Goal: Book appointment/travel/reservation

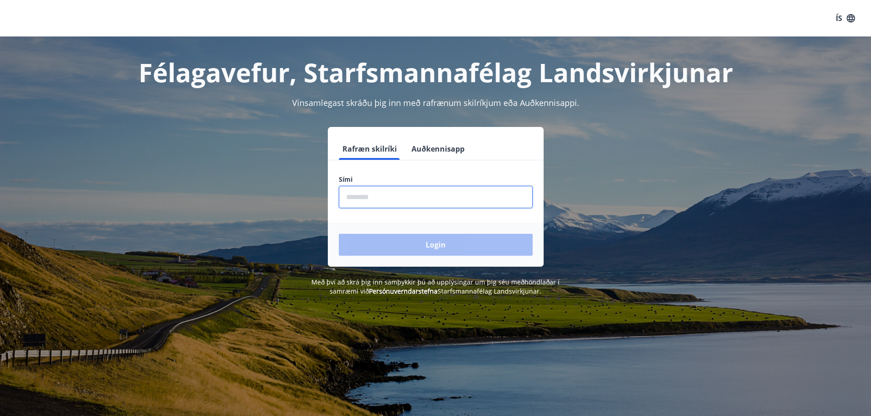
click at [360, 195] on input "phone" at bounding box center [436, 197] width 194 height 22
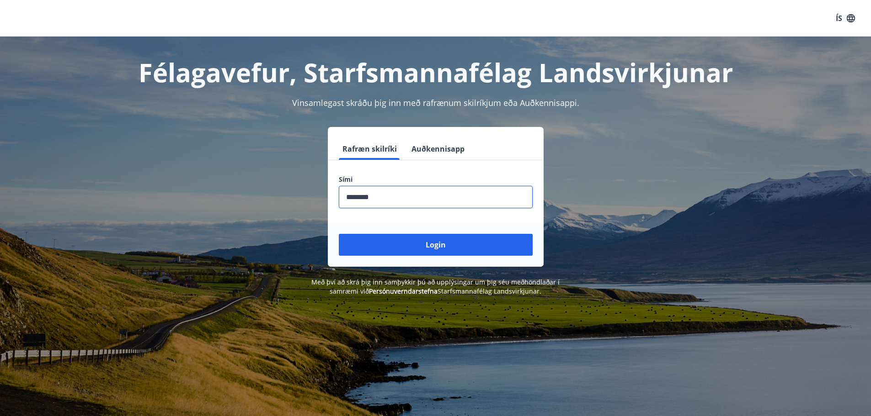
type input "********"
click at [339, 234] on button "Login" at bounding box center [436, 245] width 194 height 22
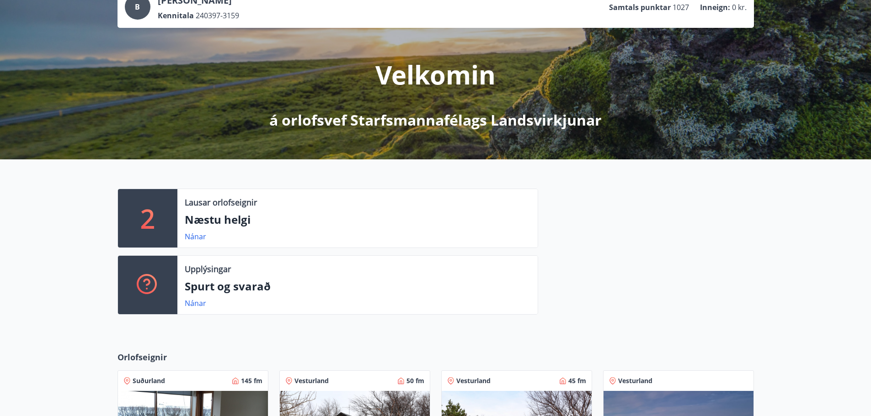
scroll to position [91, 0]
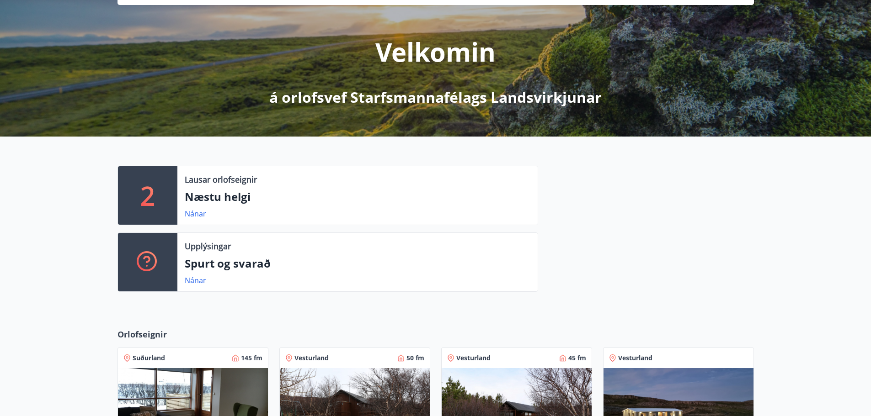
click at [161, 191] on div "2" at bounding box center [147, 195] width 59 height 59
click at [195, 214] on link "Nánar" at bounding box center [195, 214] width 21 height 10
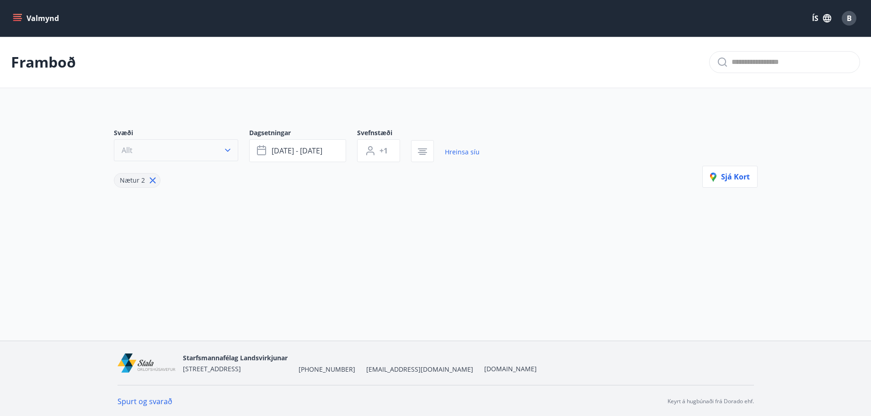
type input "*"
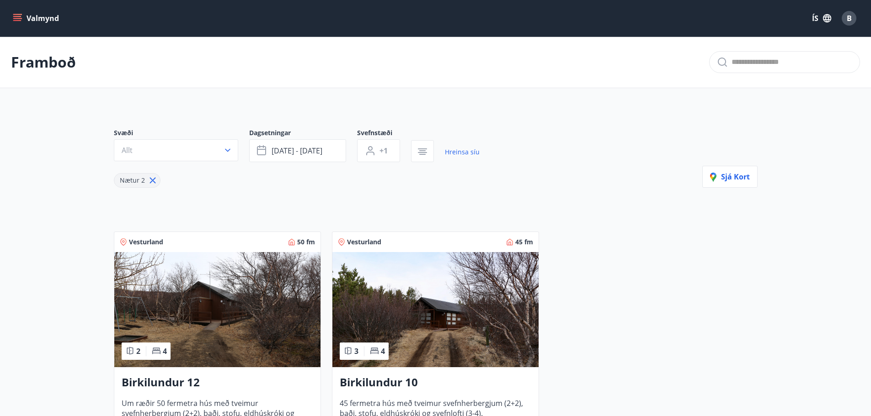
click at [33, 22] on button "Valmynd" at bounding box center [37, 18] width 52 height 16
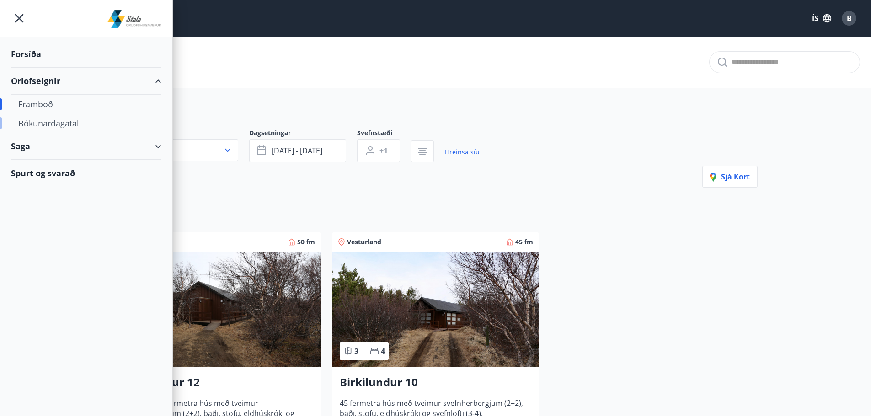
click at [59, 124] on div "Bókunardagatal" at bounding box center [86, 123] width 136 height 19
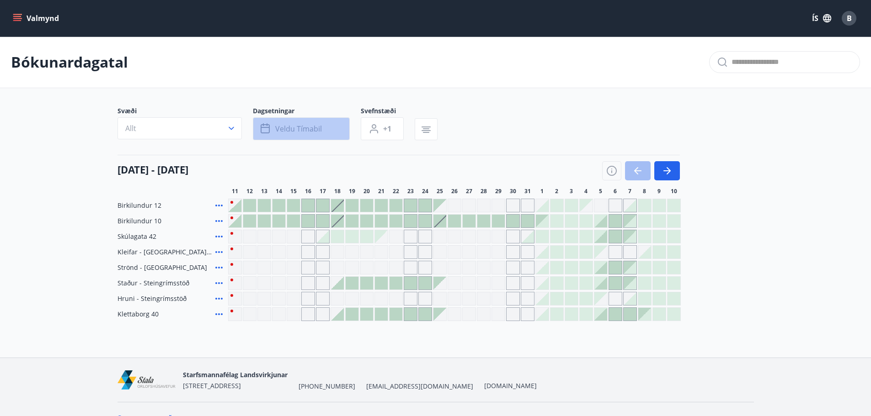
click at [295, 124] on span "Veldu tímabil" at bounding box center [298, 129] width 47 height 10
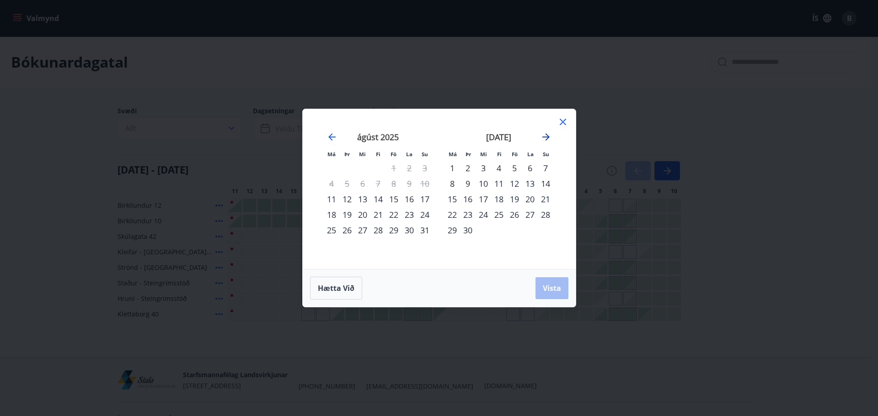
click at [541, 134] on icon "Move forward to switch to the next month." at bounding box center [545, 137] width 11 height 11
click at [453, 200] on div "13" at bounding box center [452, 200] width 16 height 16
click at [542, 195] on div "19" at bounding box center [546, 200] width 16 height 16
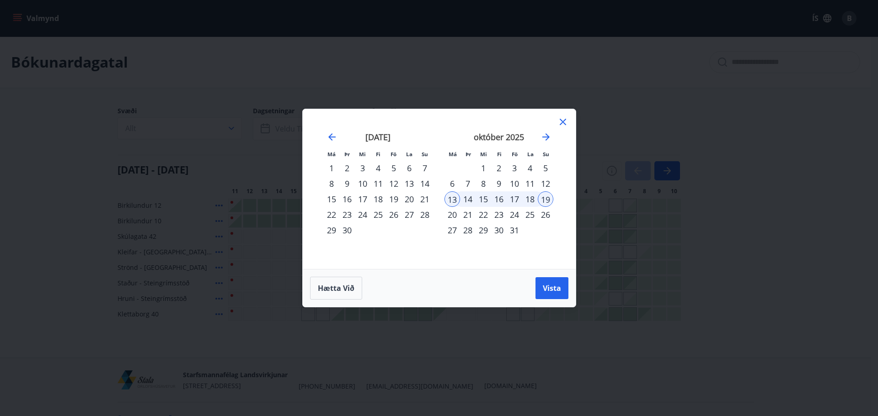
click at [454, 209] on div "20" at bounding box center [452, 215] width 16 height 16
click at [454, 203] on div "13" at bounding box center [452, 200] width 16 height 16
click at [451, 214] on div "20" at bounding box center [452, 215] width 16 height 16
click at [553, 288] on span "Vista" at bounding box center [552, 288] width 18 height 10
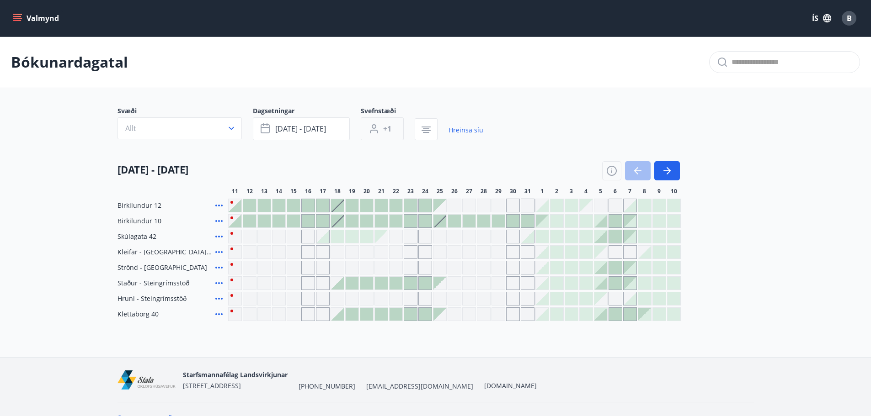
click at [396, 132] on button "+1" at bounding box center [382, 128] width 43 height 23
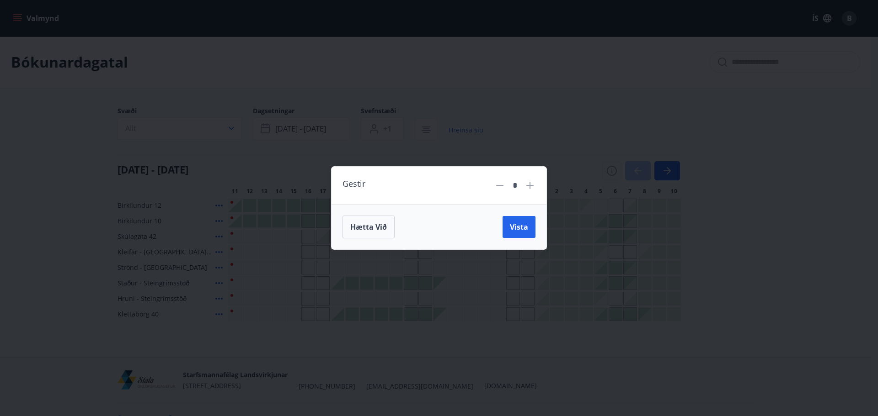
click at [527, 186] on icon at bounding box center [529, 185] width 7 height 7
click at [528, 186] on icon at bounding box center [529, 185] width 7 height 7
type input "*"
click at [513, 224] on span "Vista" at bounding box center [519, 227] width 18 height 10
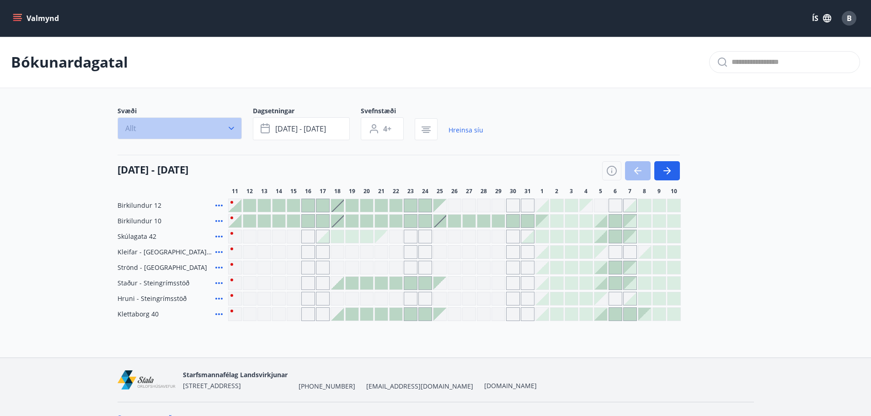
click at [229, 132] on icon "button" at bounding box center [231, 128] width 9 height 9
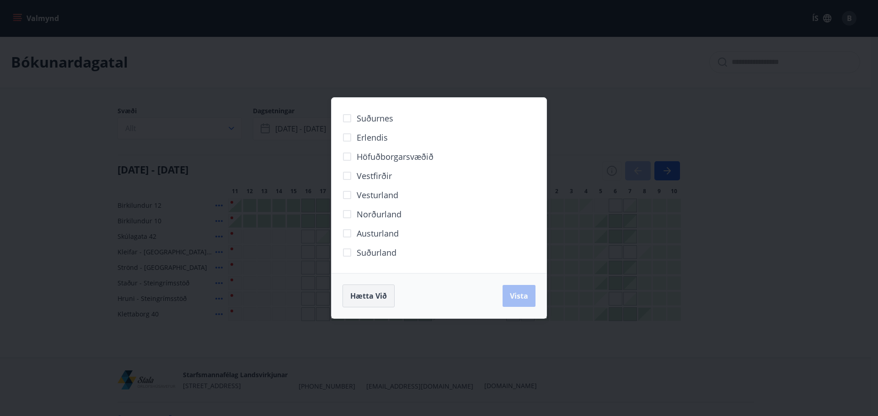
click at [372, 299] on span "Hætta við" at bounding box center [368, 296] width 37 height 10
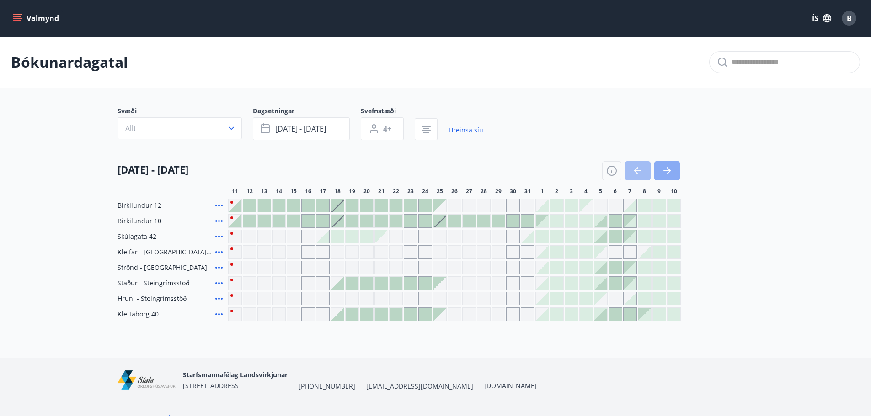
click at [665, 167] on icon "button" at bounding box center [667, 170] width 11 height 11
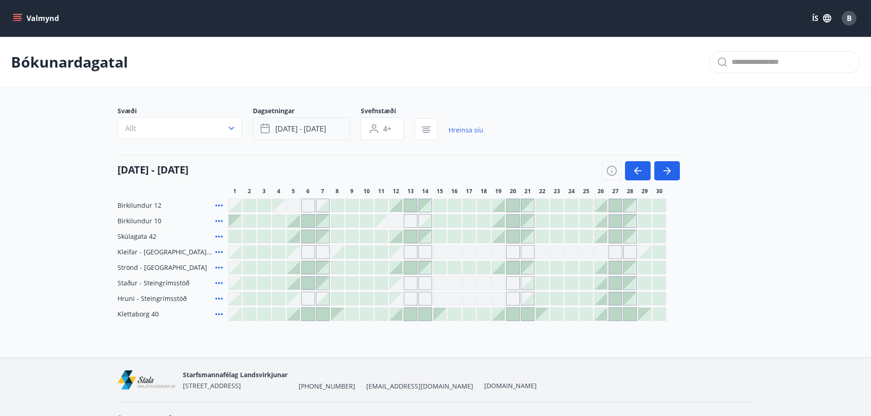
click at [314, 132] on span "[DATE] - [DATE]" at bounding box center [300, 129] width 51 height 10
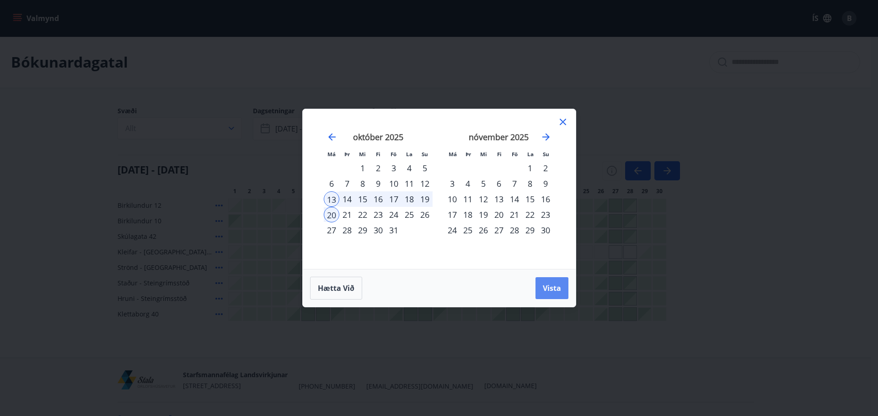
click at [552, 292] on span "Vista" at bounding box center [552, 288] width 18 height 10
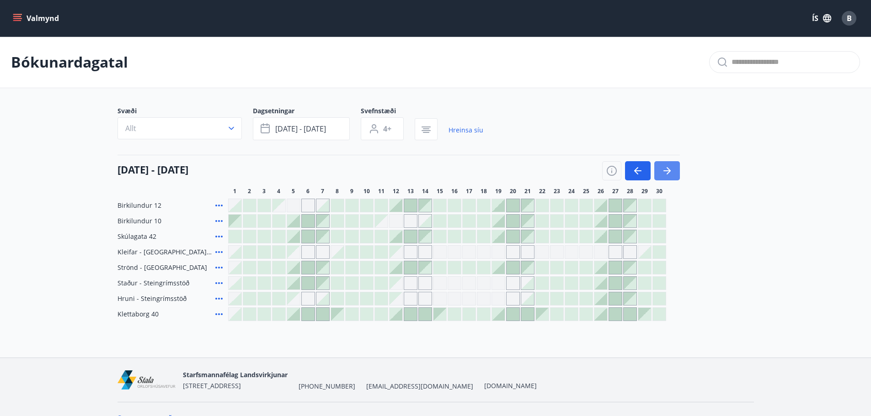
click at [666, 169] on icon "button" at bounding box center [667, 170] width 11 height 11
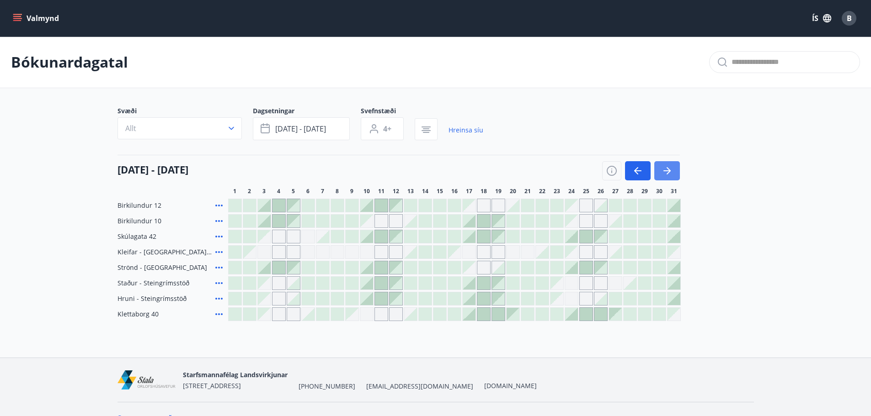
click at [666, 169] on icon "button" at bounding box center [667, 170] width 11 height 11
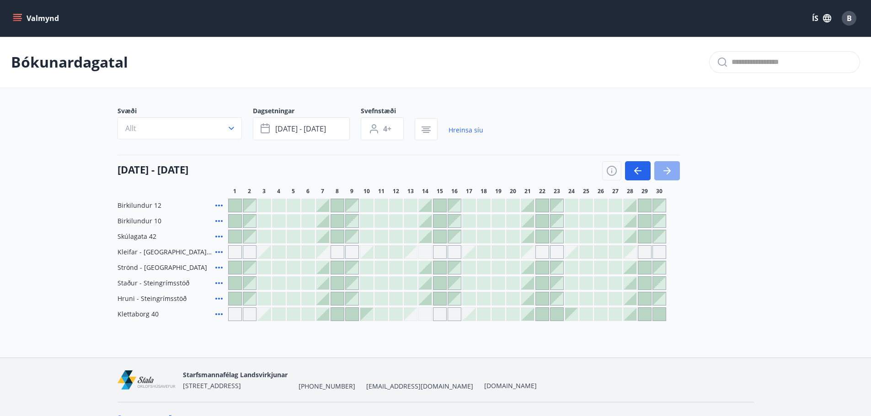
click at [666, 169] on icon "button" at bounding box center [667, 170] width 11 height 11
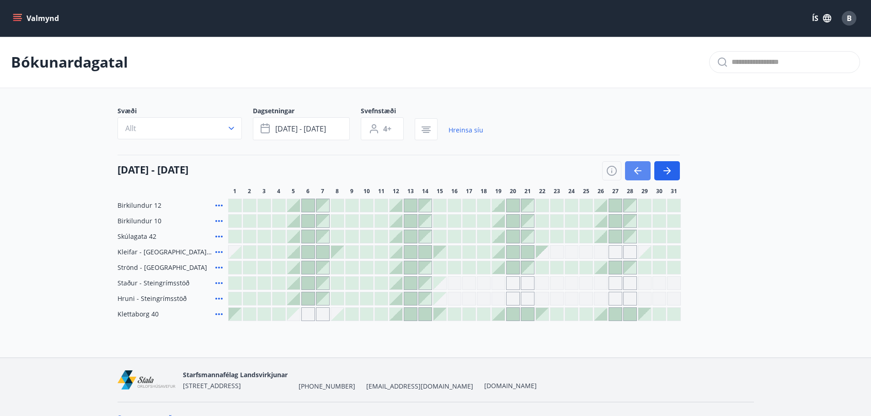
click at [644, 173] on button "button" at bounding box center [638, 170] width 26 height 19
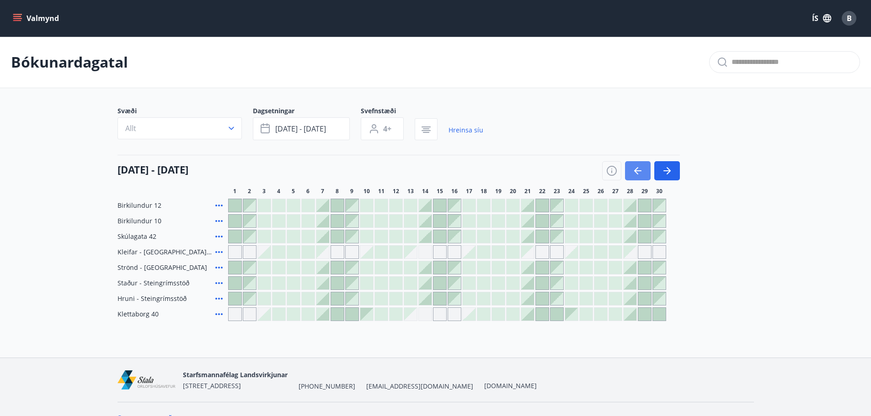
click at [644, 173] on button "button" at bounding box center [638, 170] width 26 height 19
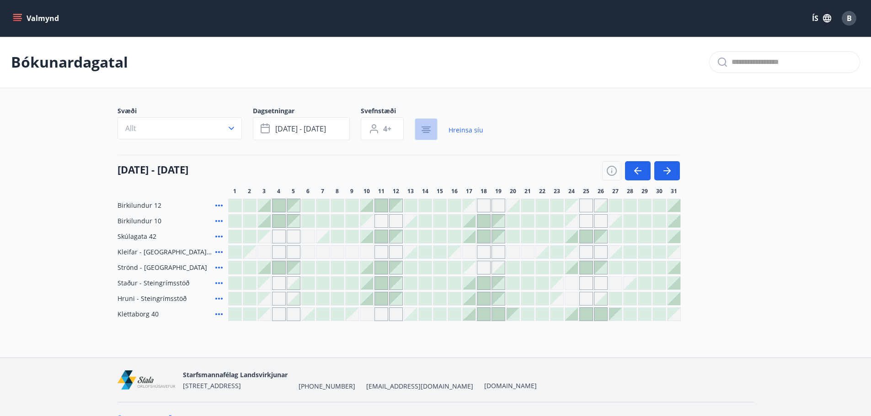
click at [422, 129] on icon "button" at bounding box center [426, 129] width 11 height 11
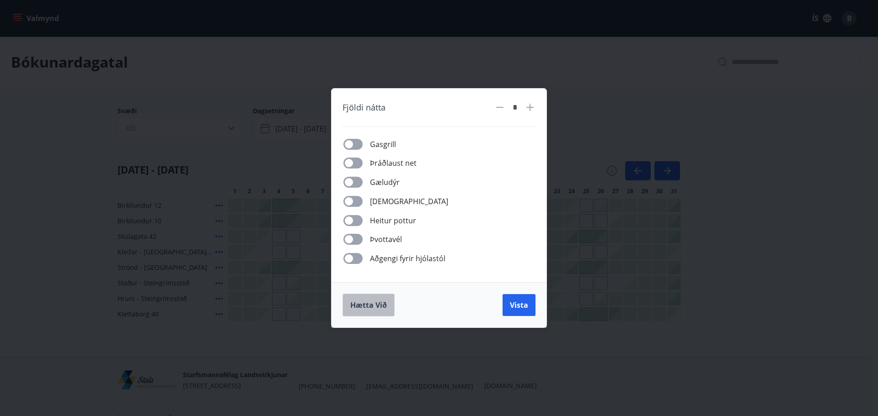
click at [374, 308] on span "Hætta við" at bounding box center [368, 305] width 37 height 10
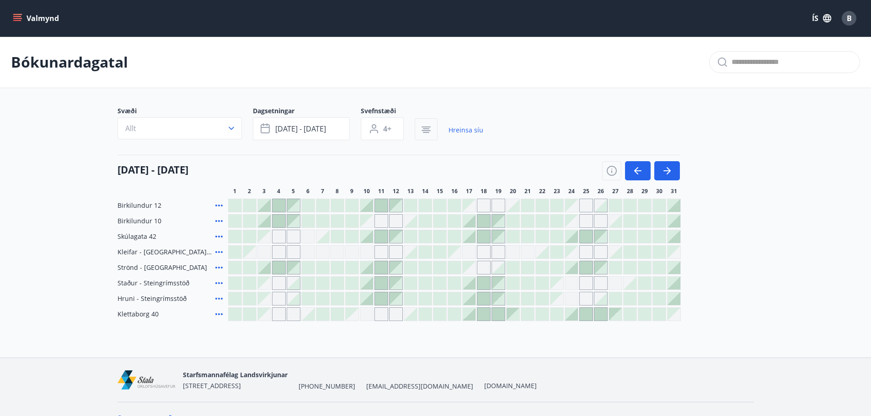
click at [421, 127] on icon "button" at bounding box center [426, 129] width 11 height 11
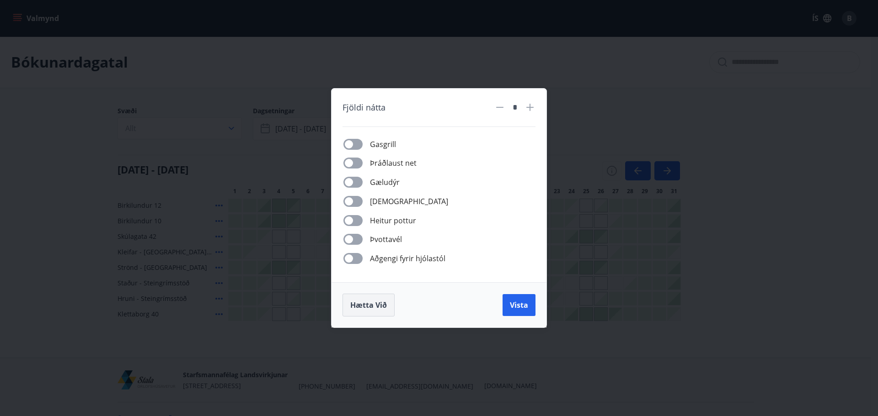
click at [367, 310] on span "Hætta við" at bounding box center [368, 305] width 37 height 10
